Goal: Check status: Check status

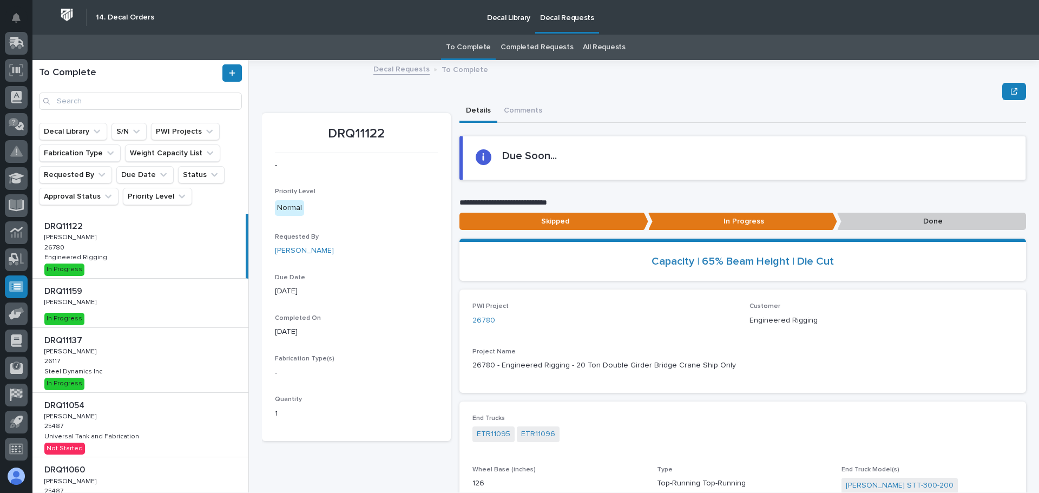
click at [140, 269] on div "DRQ11122 DRQ11122 Adam Yutzy Adam Yutzy 26780 26780 Engineered Rigging Engineer…" at bounding box center [138, 246] width 213 height 64
click at [483, 323] on link "26780" at bounding box center [483, 320] width 23 height 11
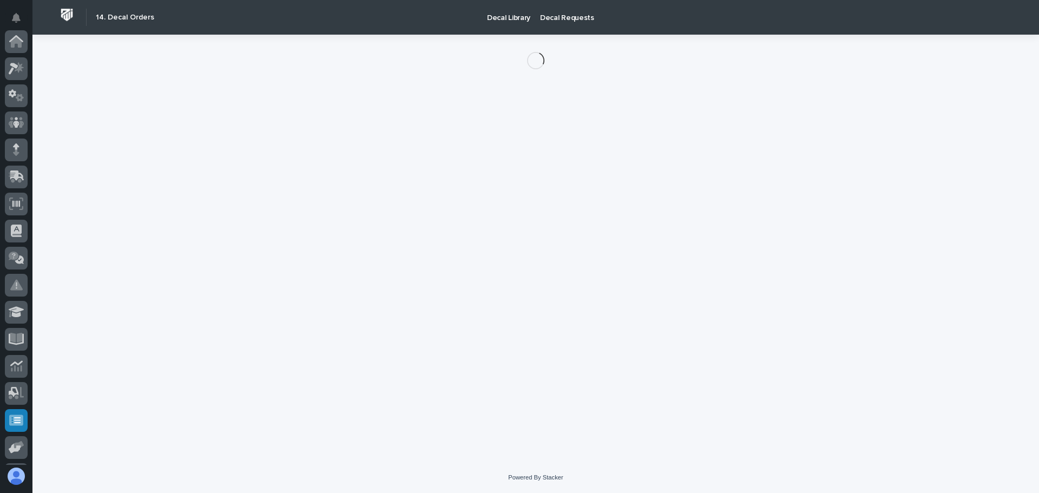
scroll to position [134, 0]
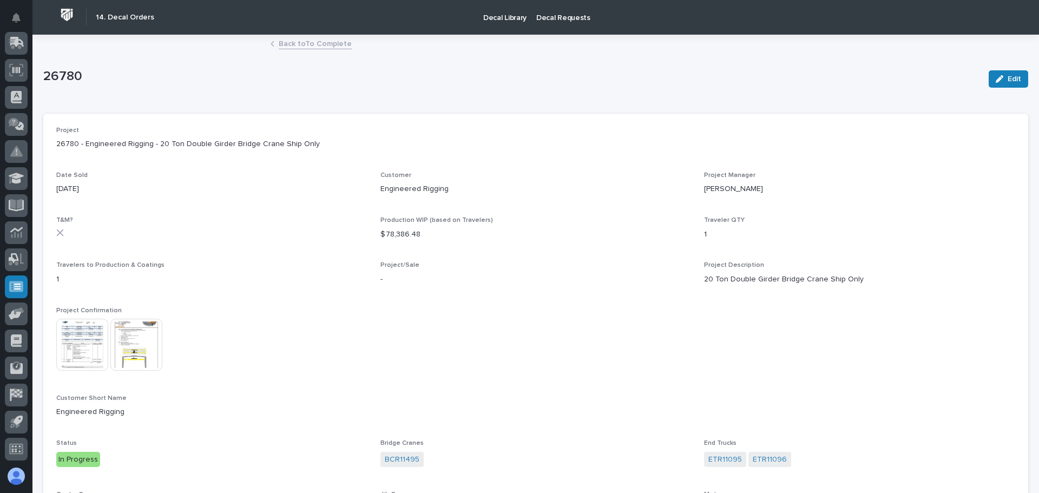
click at [63, 336] on img at bounding box center [82, 345] width 52 height 52
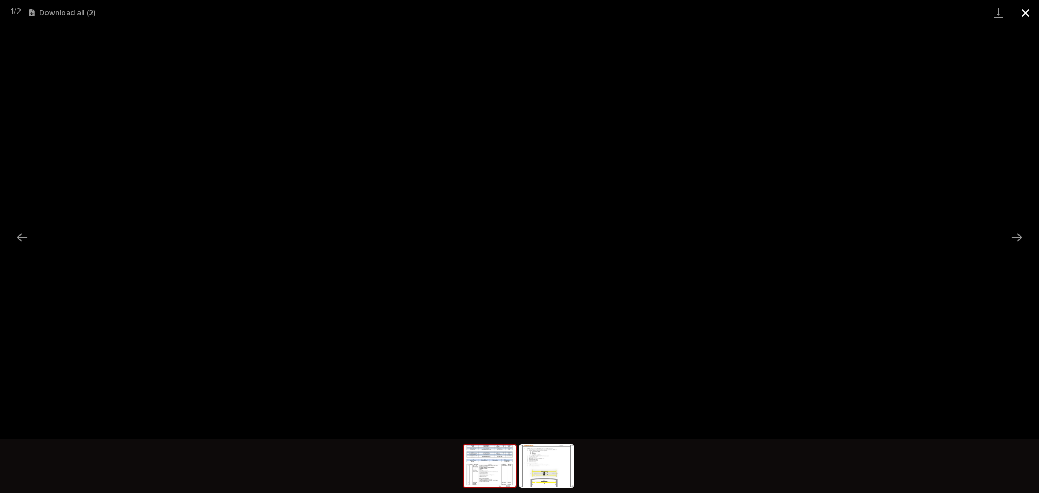
click at [1016, 12] on button "Close gallery" at bounding box center [1025, 12] width 27 height 25
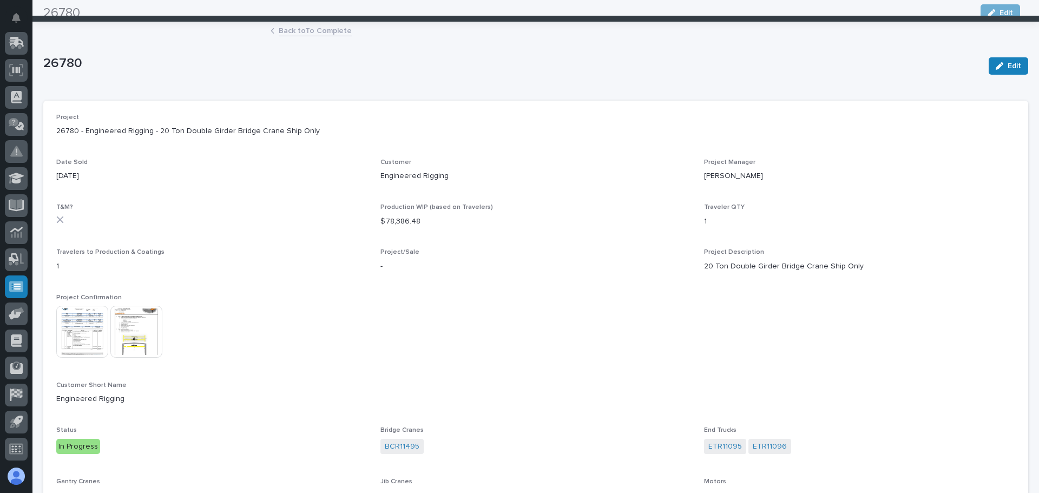
scroll to position [0, 0]
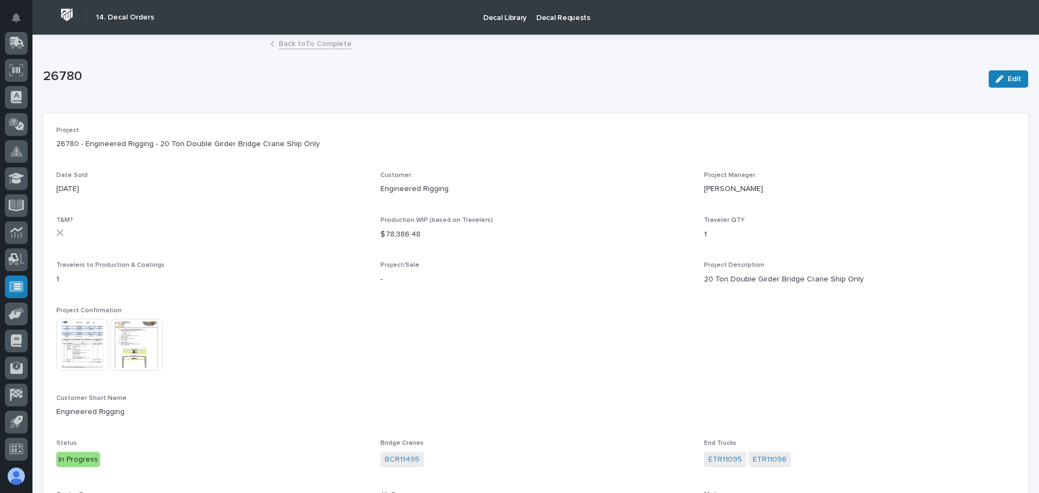
click at [307, 44] on link "Back to To Complete" at bounding box center [315, 43] width 73 height 12
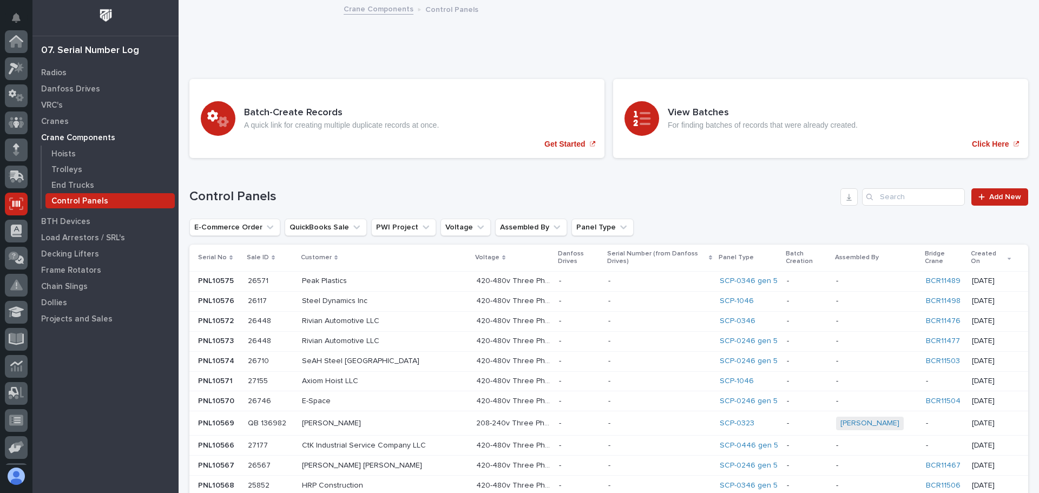
scroll to position [134, 0]
click at [892, 200] on input "Search" at bounding box center [913, 196] width 103 height 17
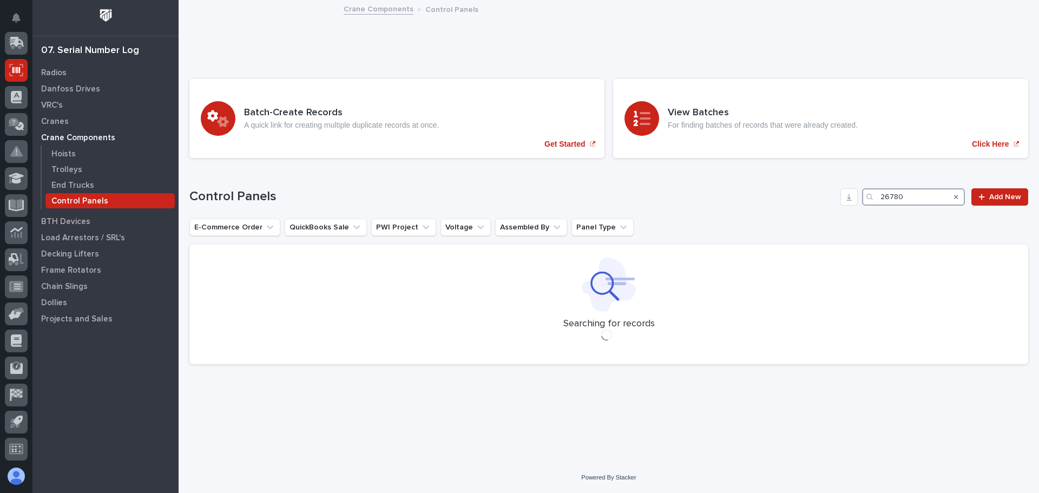
type input "26780"
